Goal: Information Seeking & Learning: Learn about a topic

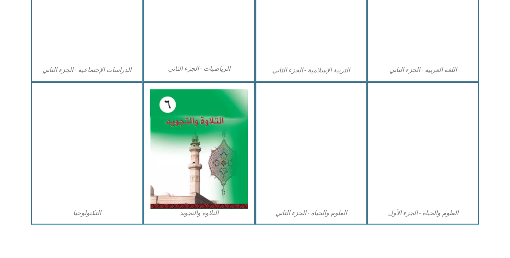
scroll to position [442, 0]
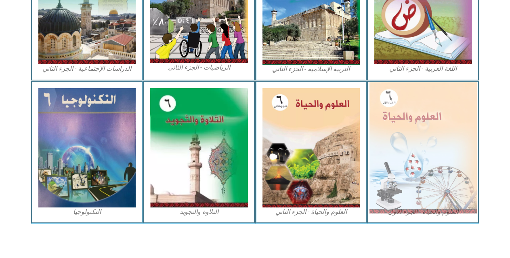
click at [445, 186] on img at bounding box center [423, 147] width 107 height 131
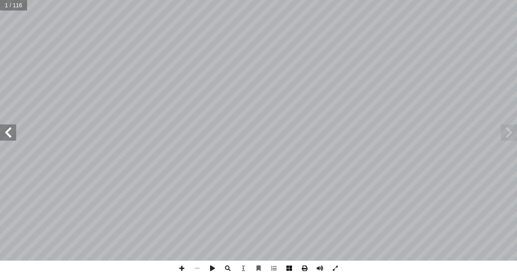
click at [289, 268] on span at bounding box center [289, 268] width 15 height 15
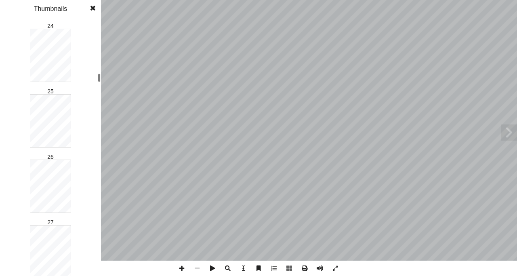
click at [100, 80] on div at bounding box center [99, 78] width 3 height 8
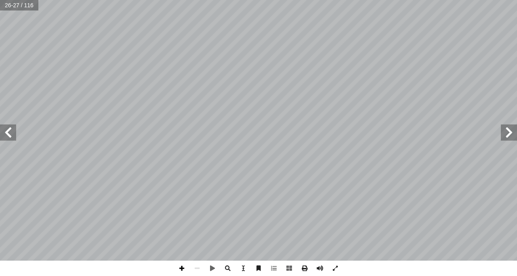
click at [182, 266] on span at bounding box center [181, 268] width 15 height 15
click at [198, 271] on span at bounding box center [196, 268] width 15 height 15
click at [182, 265] on span at bounding box center [181, 268] width 15 height 15
click at [8, 133] on span at bounding box center [8, 132] width 16 height 16
click at [517, 124] on span at bounding box center [509, 132] width 16 height 16
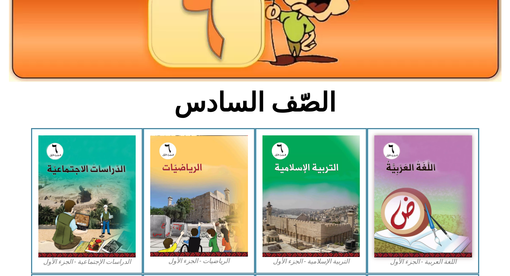
scroll to position [109, 0]
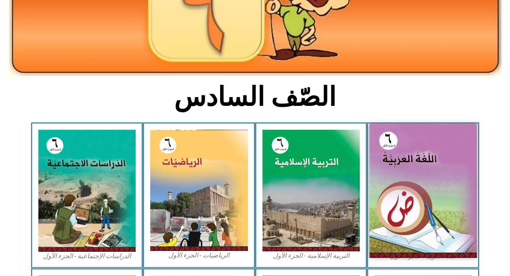
click at [429, 182] on img at bounding box center [423, 191] width 107 height 134
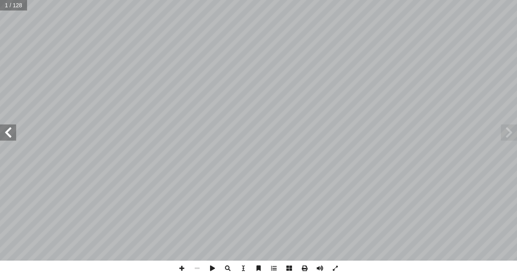
click at [12, 133] on span at bounding box center [8, 132] width 16 height 16
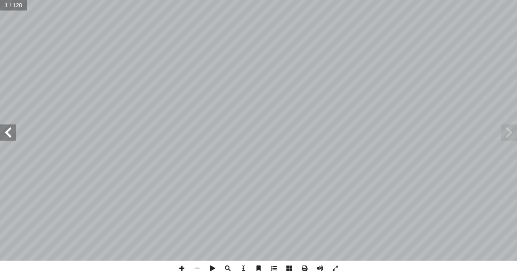
click at [12, 133] on span at bounding box center [8, 132] width 16 height 16
click at [11, 134] on span at bounding box center [8, 132] width 16 height 16
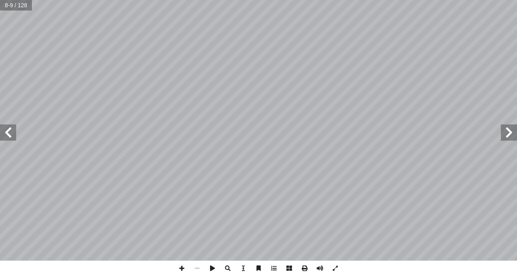
click at [11, 134] on span at bounding box center [8, 132] width 16 height 16
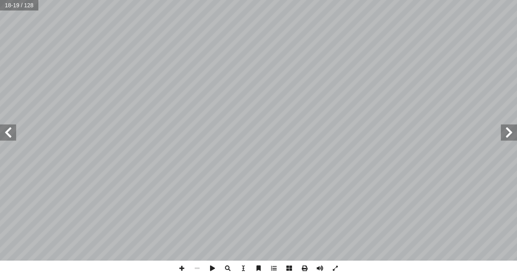
click at [10, 130] on span at bounding box center [8, 132] width 16 height 16
click at [10, 127] on span at bounding box center [8, 132] width 16 height 16
